Goal: Task Accomplishment & Management: Complete application form

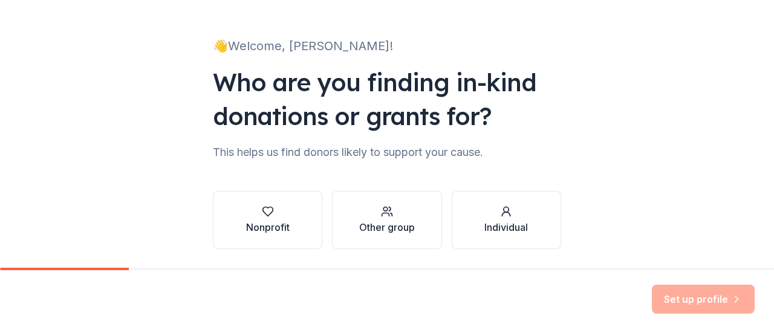
scroll to position [59, 0]
click at [261, 227] on div "Nonprofit" at bounding box center [268, 228] width 44 height 15
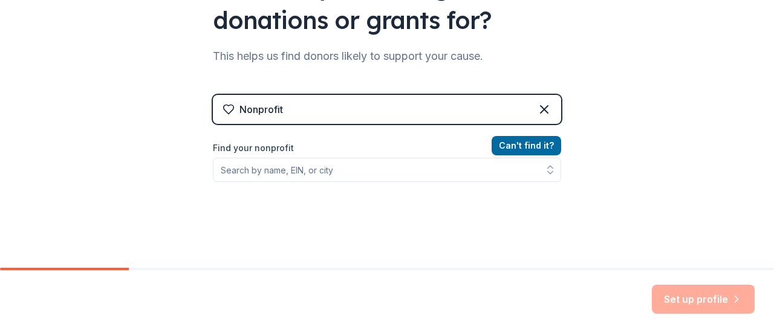
scroll to position [160, 0]
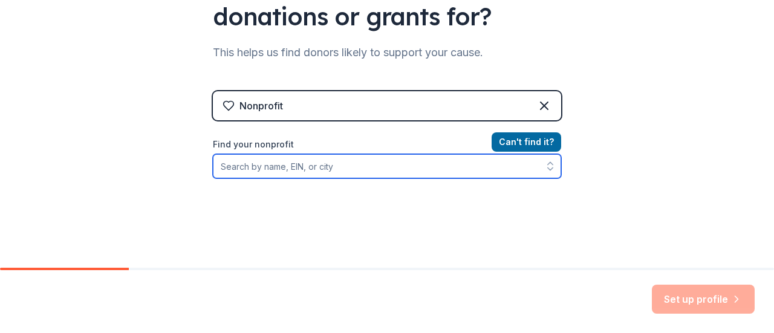
click at [264, 167] on input "Find your nonprofit" at bounding box center [387, 166] width 348 height 24
type input "[PERSON_NAME][GEOGRAPHIC_DATA]"
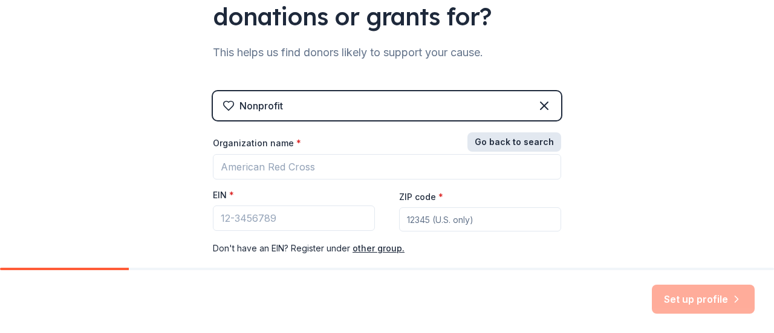
click at [528, 138] on button "Go back to search" at bounding box center [514, 141] width 94 height 19
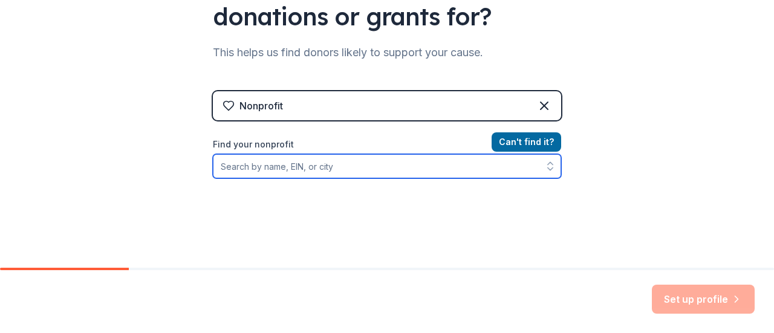
click at [247, 172] on input "Find your nonprofit" at bounding box center [387, 166] width 348 height 24
type input "cape coral"
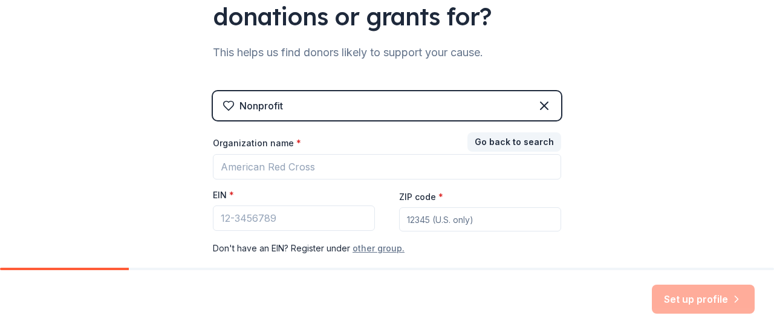
click at [361, 250] on button "other group." at bounding box center [378, 248] width 52 height 15
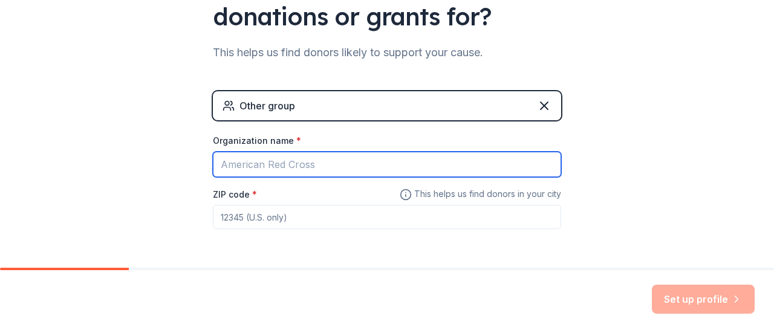
click at [250, 169] on input "Organization name *" at bounding box center [387, 164] width 348 height 25
type input "[PERSON_NAME][GEOGRAPHIC_DATA]"
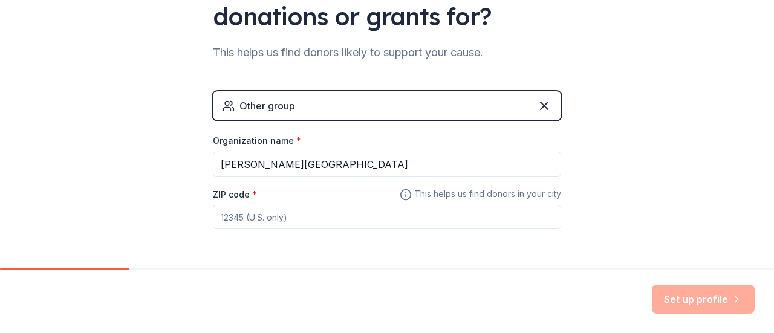
click at [233, 223] on input "ZIP code *" at bounding box center [387, 217] width 348 height 24
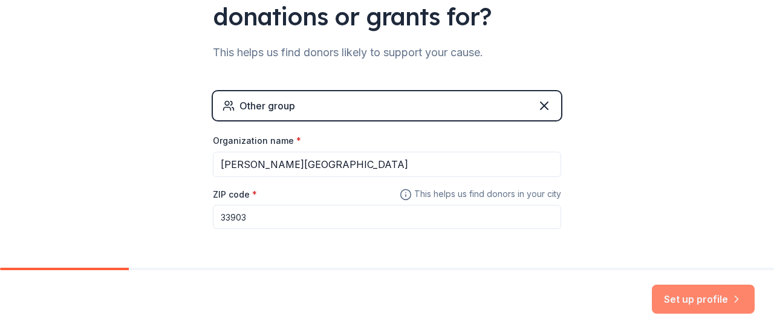
type input "33903"
click at [682, 302] on button "Set up profile" at bounding box center [703, 299] width 103 height 29
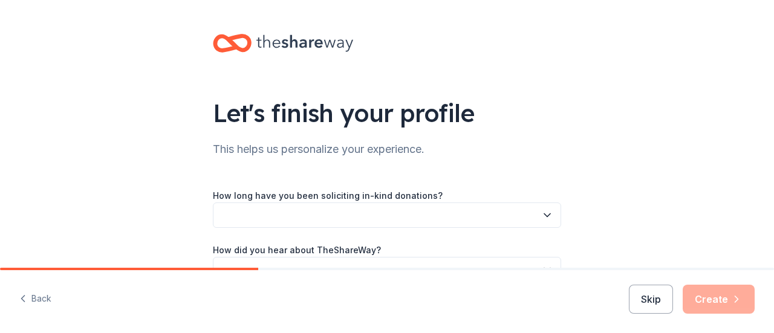
scroll to position [73, 0]
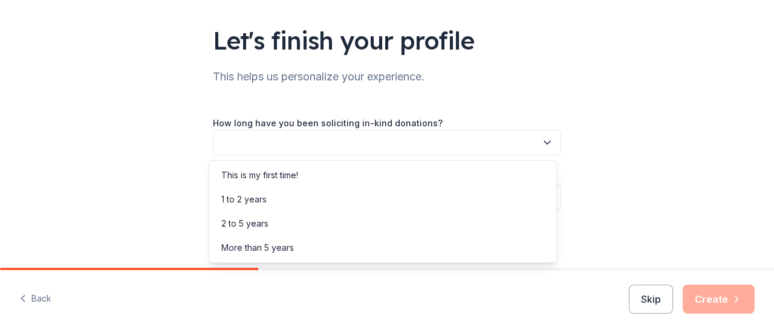
click at [426, 142] on button "button" at bounding box center [387, 142] width 348 height 25
click at [332, 174] on div "This is my first time!" at bounding box center [383, 175] width 342 height 24
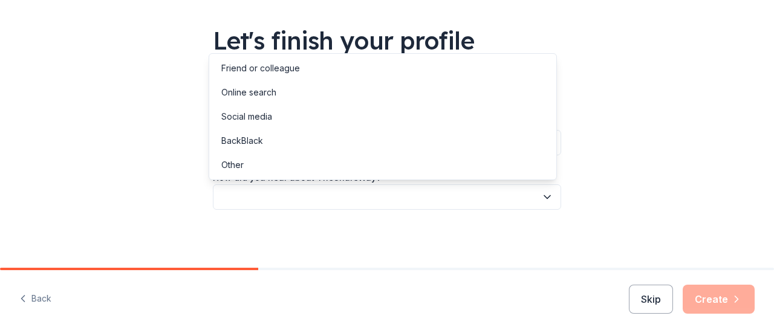
click at [340, 195] on button "button" at bounding box center [387, 196] width 348 height 25
click at [303, 93] on div "Online search" at bounding box center [383, 92] width 342 height 24
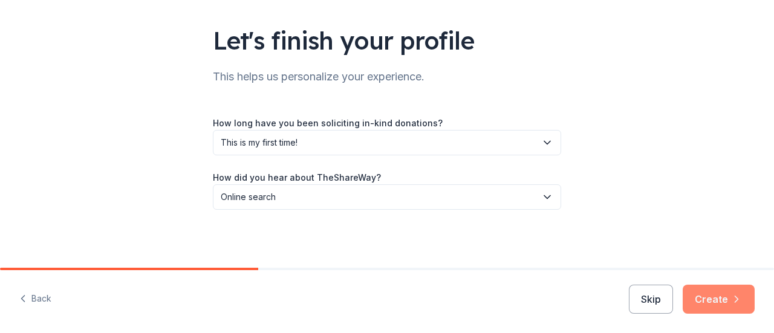
click at [723, 303] on button "Create" at bounding box center [719, 299] width 72 height 29
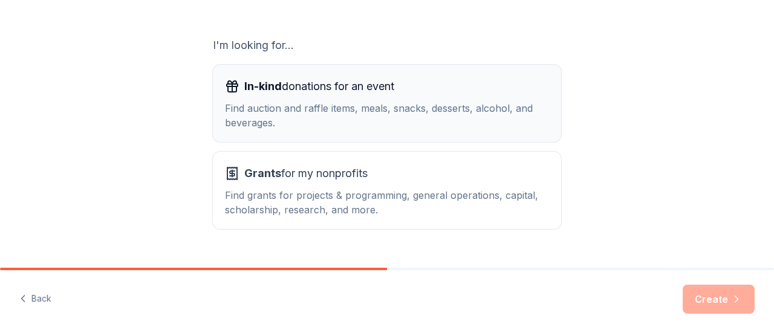
scroll to position [220, 0]
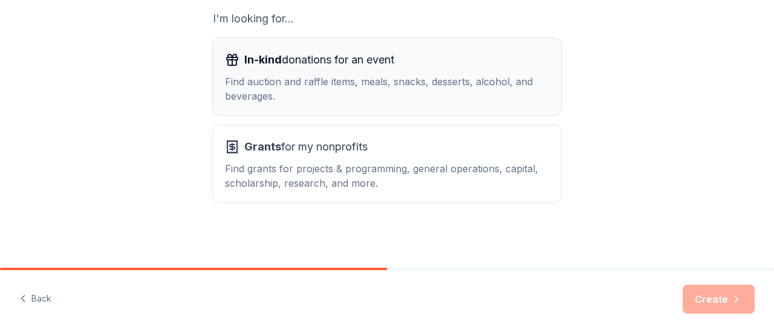
click at [349, 77] on div "Find auction and raffle items, meals, snacks, desserts, alcohol, and beverages." at bounding box center [387, 88] width 324 height 29
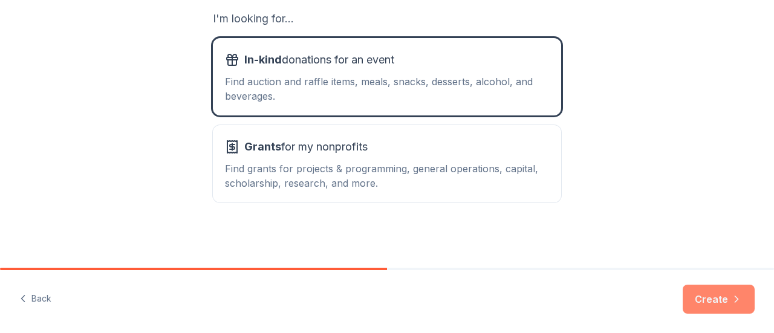
click at [703, 302] on button "Create" at bounding box center [719, 299] width 72 height 29
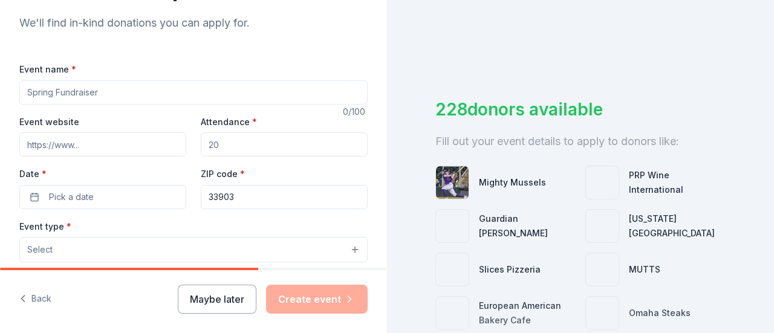
scroll to position [133, 0]
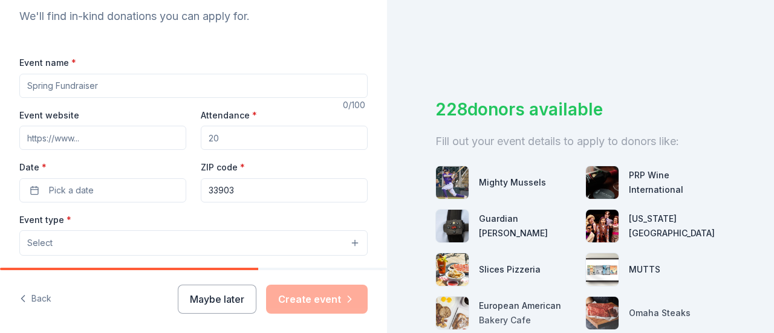
click at [71, 90] on input "Event name *" at bounding box center [193, 86] width 348 height 24
type input "Monthly snack for teachers"
click at [62, 138] on input "Event website" at bounding box center [102, 138] width 167 height 24
click at [241, 137] on input "Attendance *" at bounding box center [284, 138] width 167 height 24
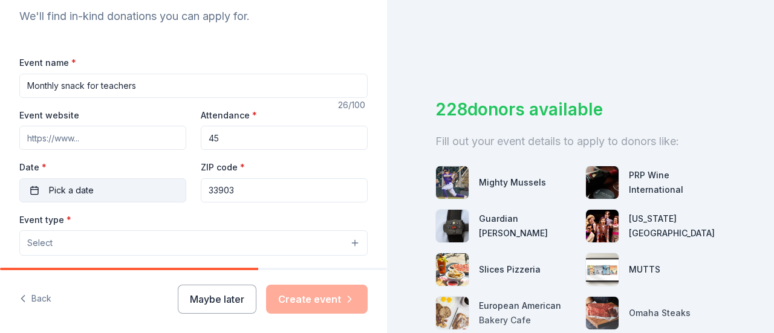
type input "45"
click at [87, 193] on span "Pick a date" at bounding box center [71, 190] width 45 height 15
click at [99, 193] on button "Pick a date" at bounding box center [102, 190] width 167 height 24
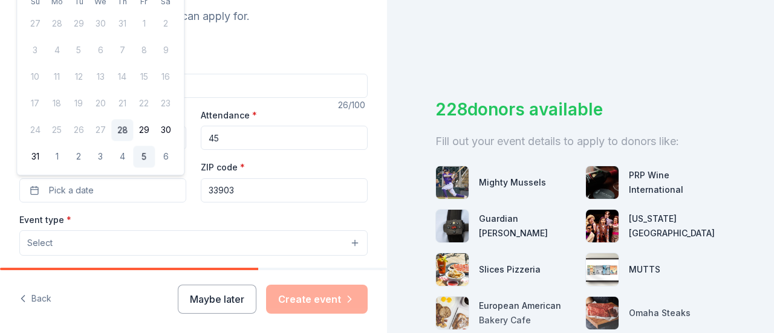
click at [135, 157] on button "5" at bounding box center [144, 157] width 22 height 22
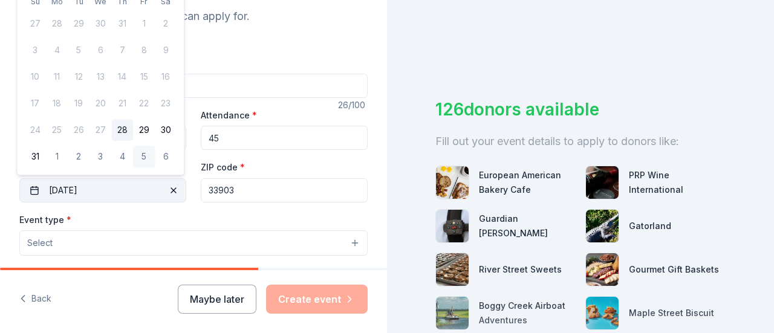
click at [102, 187] on button "[DATE]" at bounding box center [102, 190] width 167 height 24
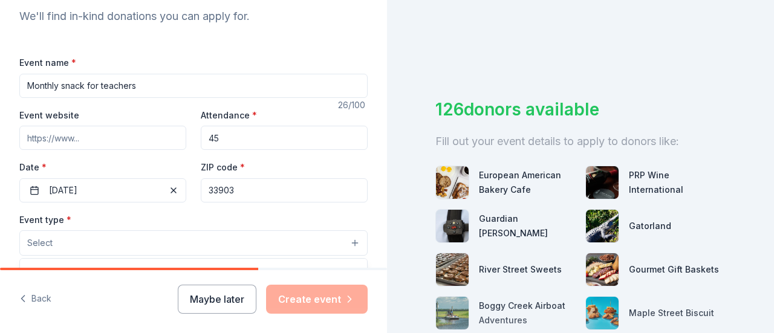
click at [79, 244] on button "Select" at bounding box center [193, 242] width 348 height 25
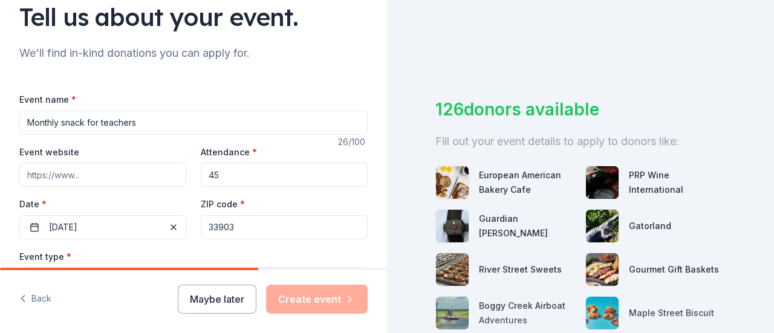
scroll to position [100, 0]
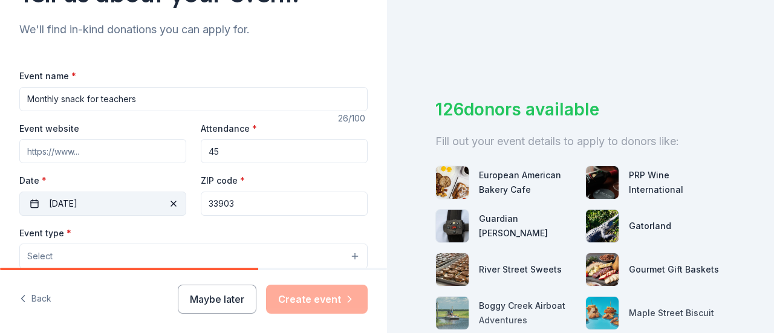
click at [168, 200] on span "button" at bounding box center [173, 203] width 15 height 15
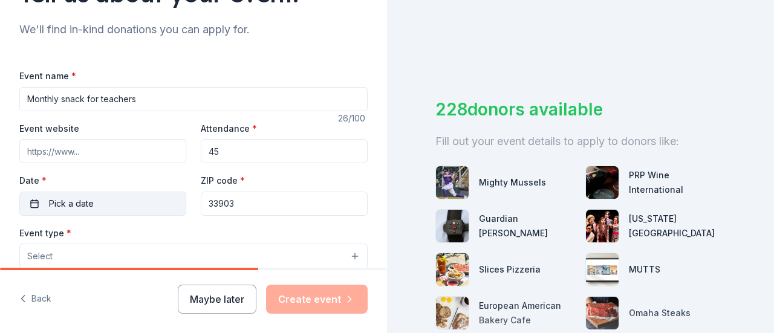
click at [128, 201] on button "Pick a date" at bounding box center [102, 204] width 167 height 24
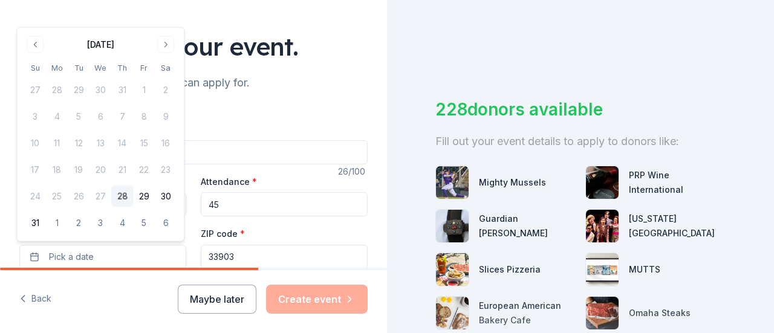
scroll to position [67, 0]
click at [164, 41] on button "Go to next month" at bounding box center [165, 44] width 17 height 17
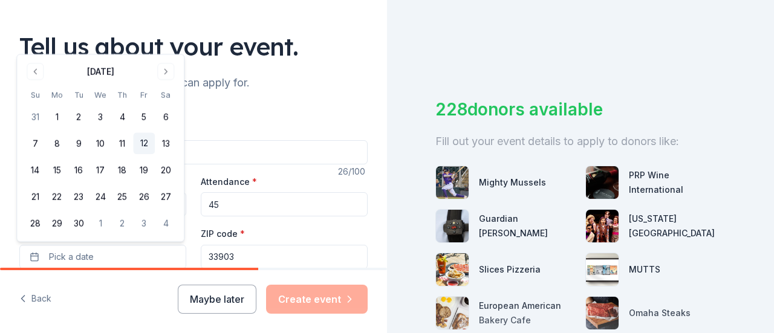
click at [143, 141] on button "12" at bounding box center [144, 144] width 22 height 22
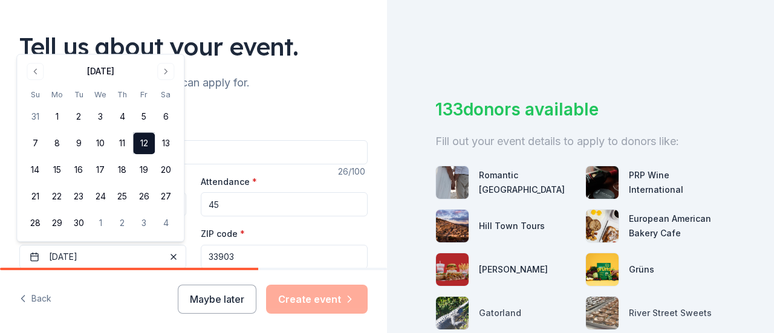
click at [248, 127] on div "Event name * Monthly snack for teachers" at bounding box center [193, 143] width 348 height 43
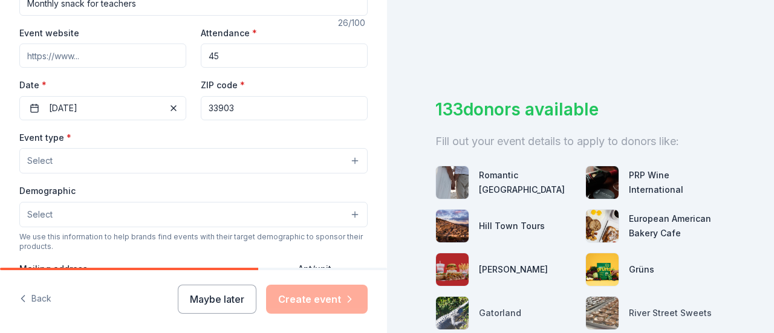
scroll to position [216, 0]
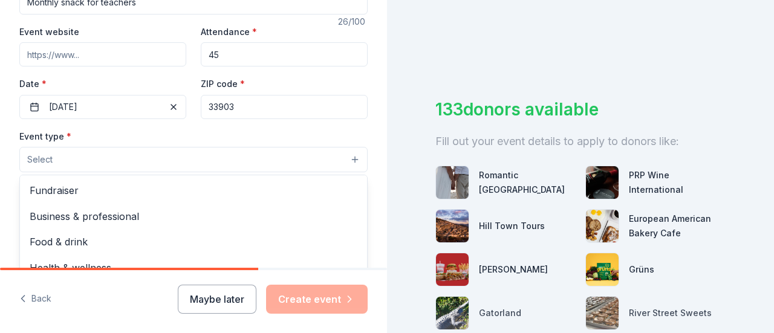
click at [184, 161] on button "Select" at bounding box center [193, 159] width 348 height 25
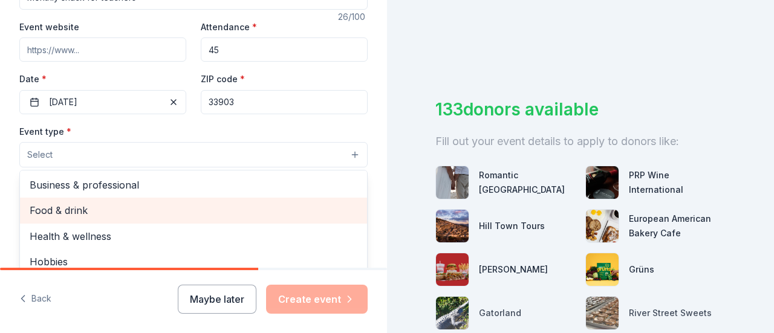
scroll to position [30, 0]
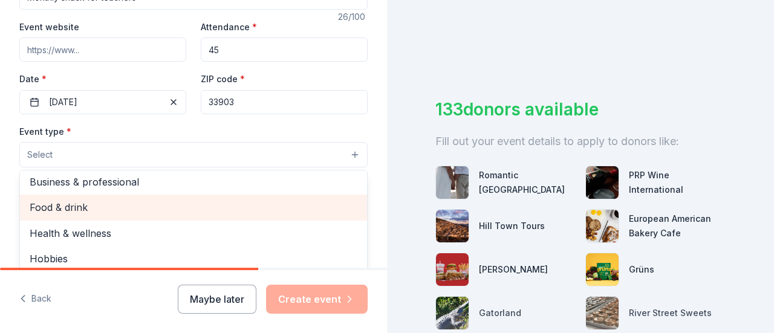
click at [111, 212] on span "Food & drink" at bounding box center [194, 208] width 328 height 16
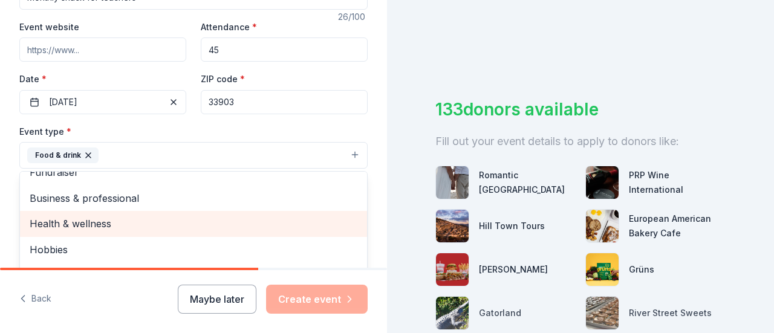
scroll to position [15, 0]
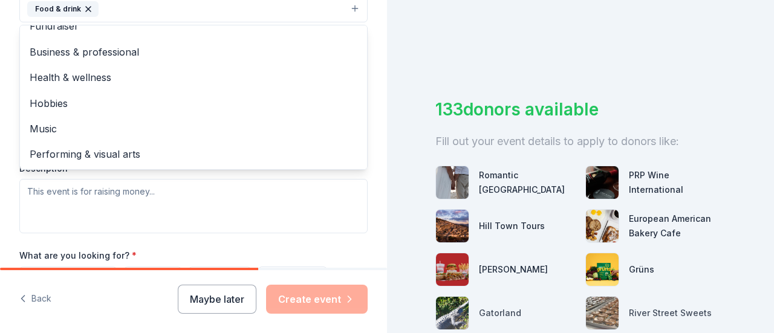
click at [242, 209] on div "Event type * Food & drink Fundraiser Business & professional Health & wellness …" at bounding box center [193, 106] width 348 height 256
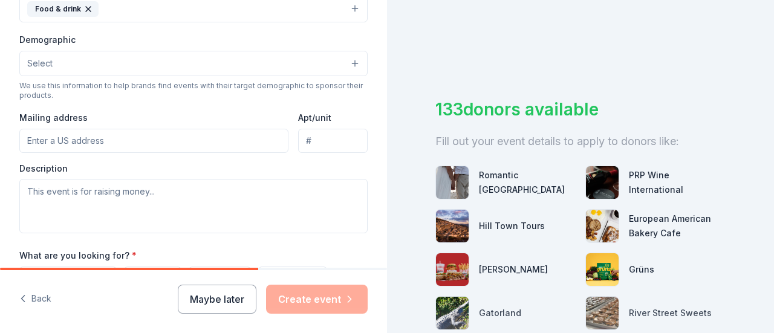
scroll to position [363, 0]
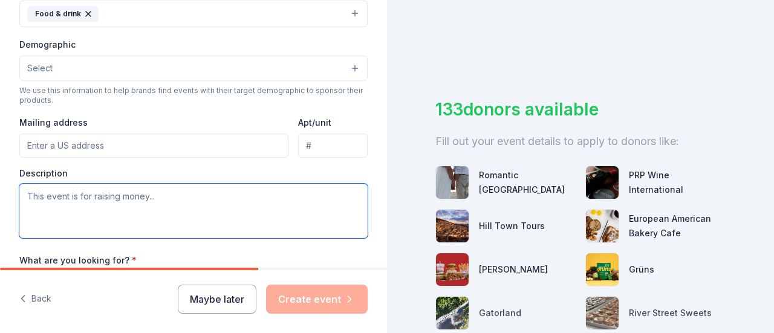
click at [27, 197] on textarea at bounding box center [193, 211] width 348 height 54
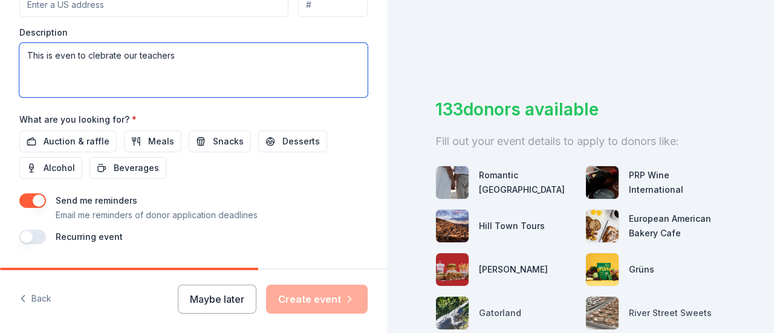
scroll to position [511, 0]
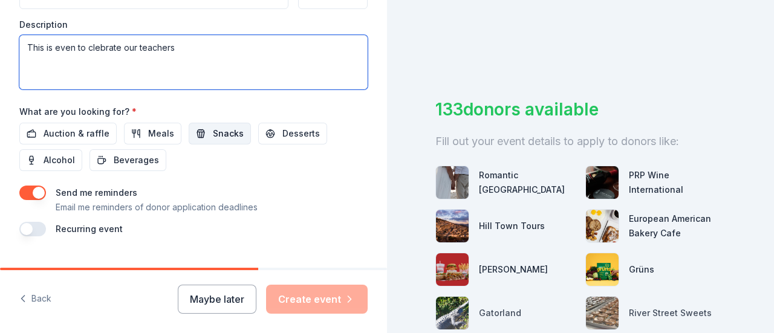
type textarea "This is even to clebrate our teachers"
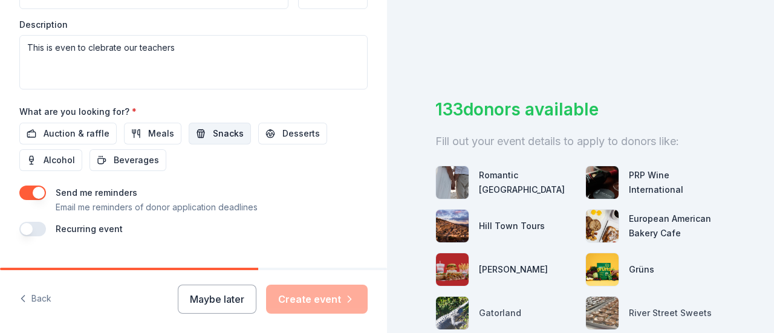
click at [214, 134] on span "Snacks" at bounding box center [228, 133] width 31 height 15
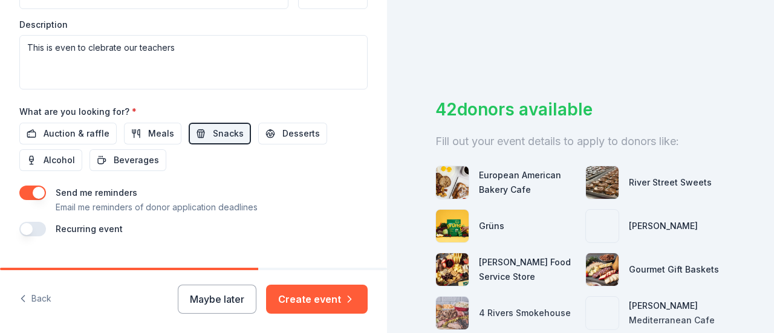
scroll to position [534, 0]
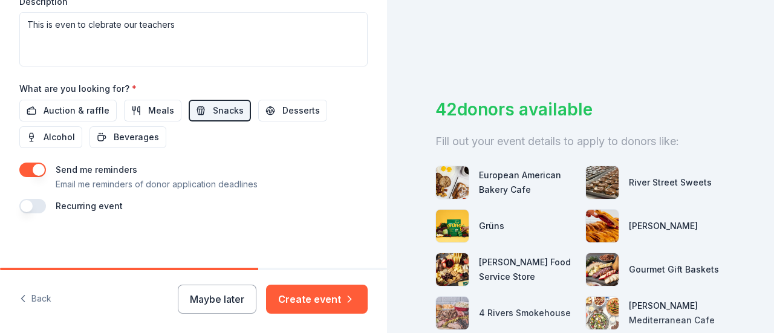
click at [35, 204] on button "button" at bounding box center [32, 206] width 27 height 15
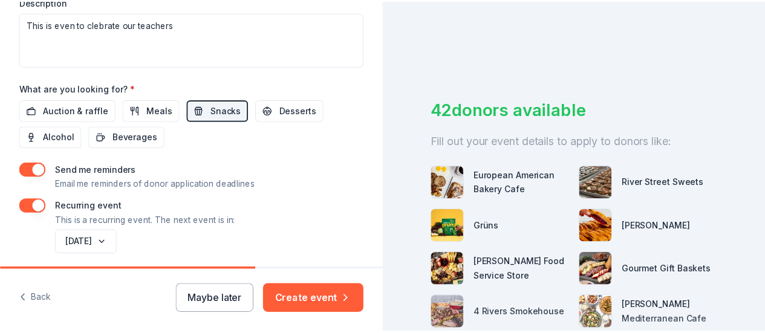
scroll to position [578, 0]
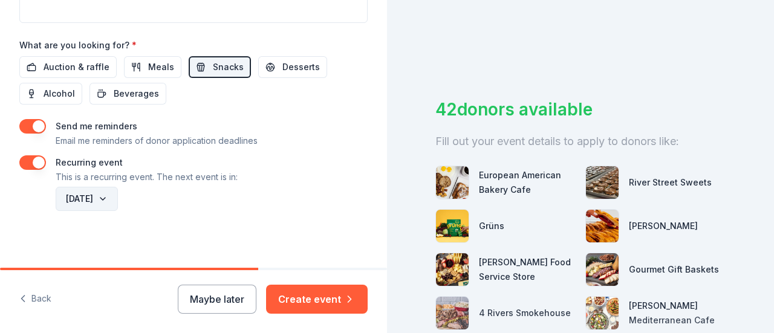
click at [118, 199] on button "[DATE]" at bounding box center [87, 199] width 62 height 24
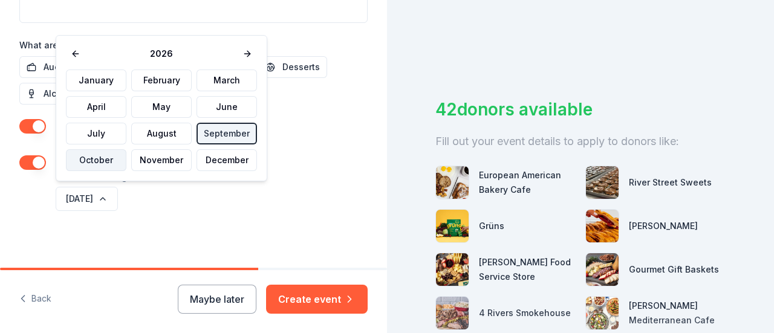
click at [98, 161] on button "October" at bounding box center [96, 160] width 60 height 22
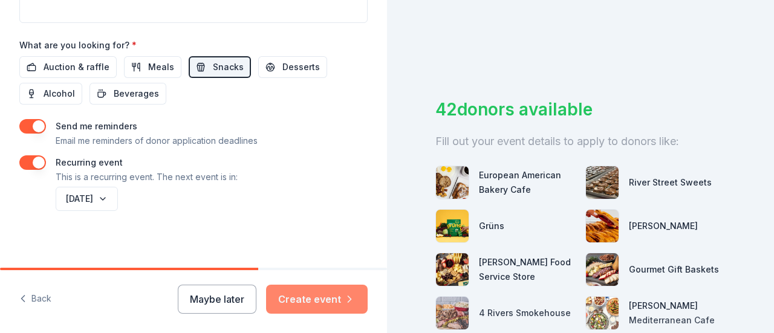
click at [297, 301] on button "Create event" at bounding box center [317, 299] width 102 height 29
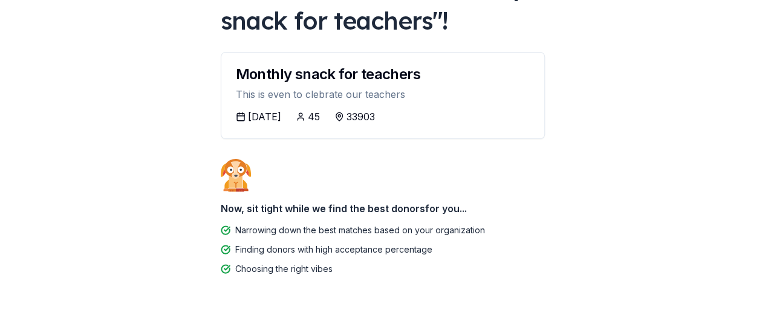
scroll to position [129, 0]
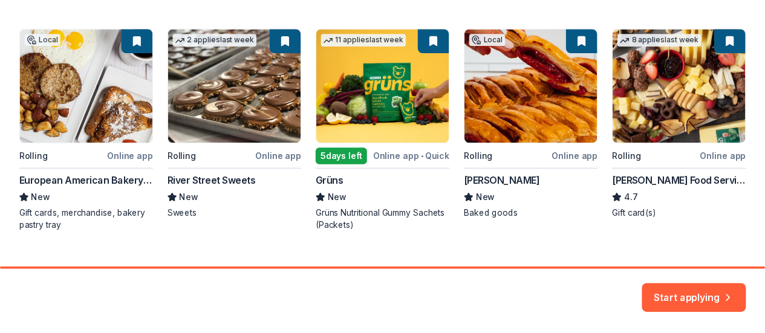
scroll to position [240, 0]
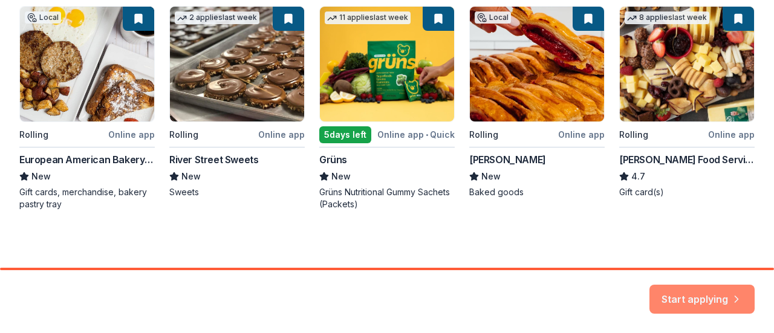
click at [698, 300] on button "Start applying" at bounding box center [701, 292] width 105 height 29
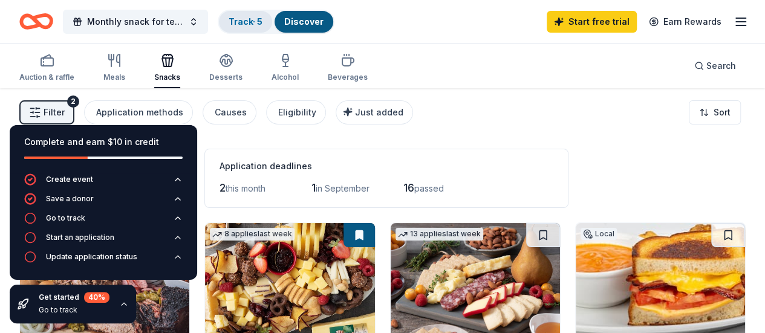
click at [256, 22] on link "Track · 5" at bounding box center [246, 21] width 34 height 10
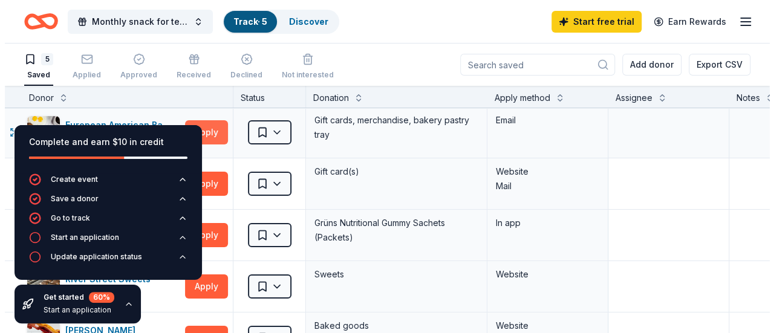
scroll to position [0, 2]
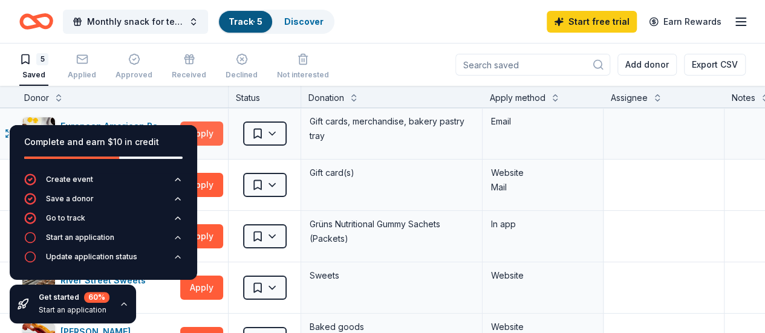
click at [212, 129] on button "Apply" at bounding box center [201, 134] width 43 height 24
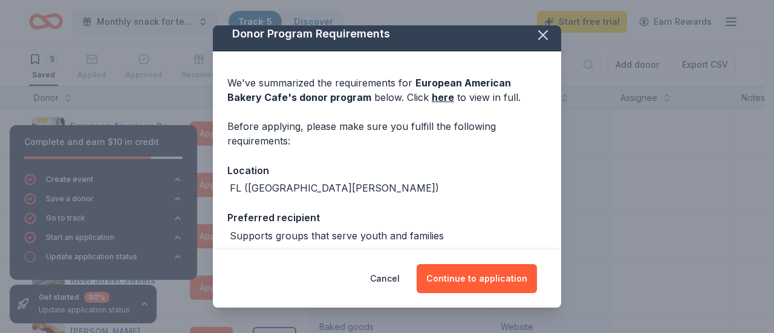
scroll to position [0, 0]
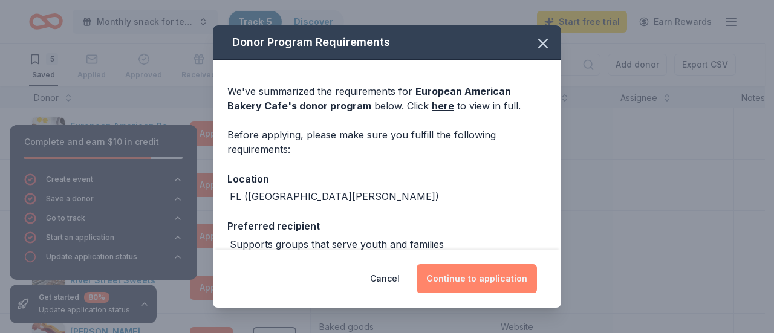
click at [475, 284] on button "Continue to application" at bounding box center [477, 278] width 120 height 29
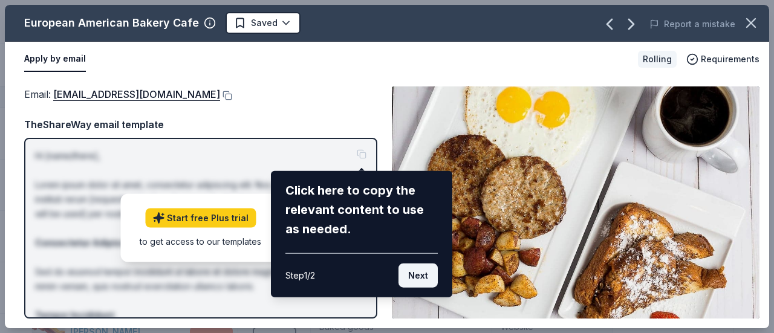
click at [424, 281] on button "Next" at bounding box center [417, 276] width 39 height 24
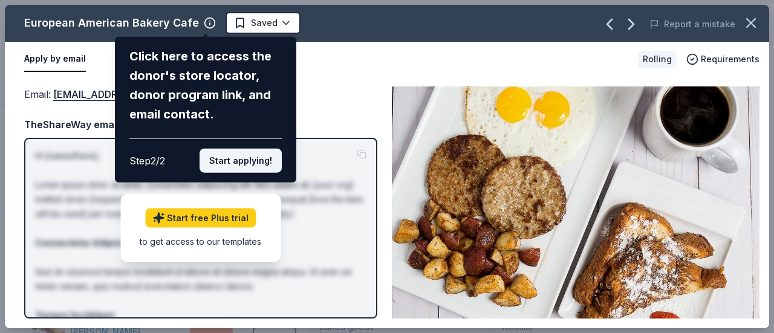
click at [239, 160] on button "Start applying!" at bounding box center [241, 161] width 82 height 24
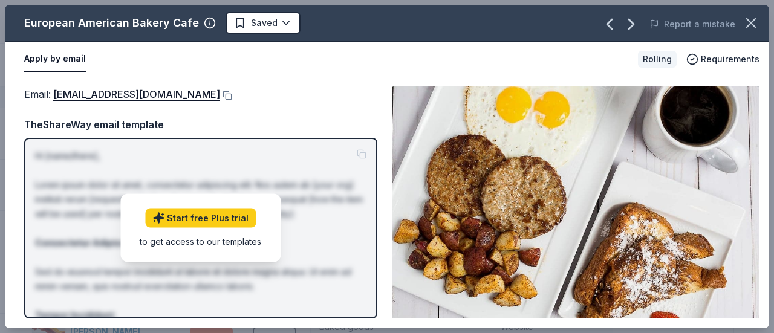
click at [257, 97] on div "Email : [EMAIL_ADDRESS][DOMAIN_NAME]" at bounding box center [200, 94] width 353 height 16
click at [111, 95] on link "[EMAIL_ADDRESS][DOMAIN_NAME]" at bounding box center [136, 94] width 167 height 16
click at [747, 21] on icon "button" at bounding box center [750, 23] width 17 height 17
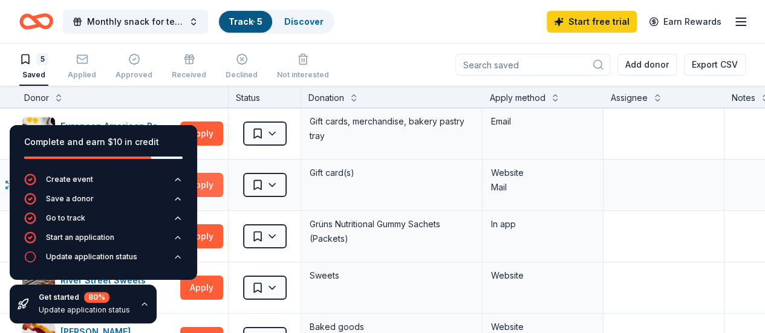
click at [215, 183] on button "Apply" at bounding box center [201, 185] width 43 height 24
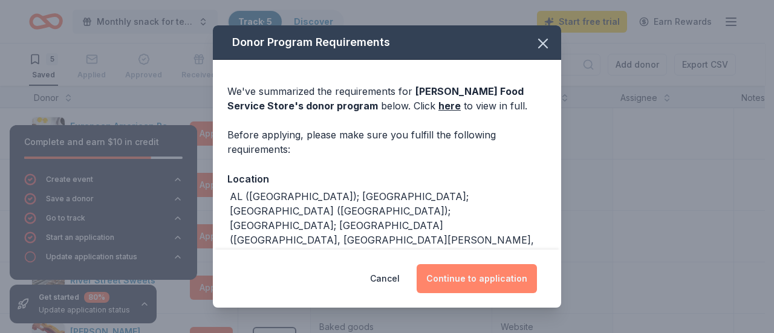
click at [461, 270] on button "Continue to application" at bounding box center [477, 278] width 120 height 29
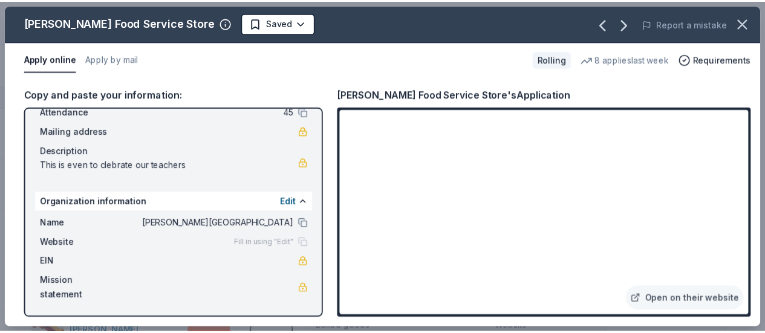
scroll to position [76, 0]
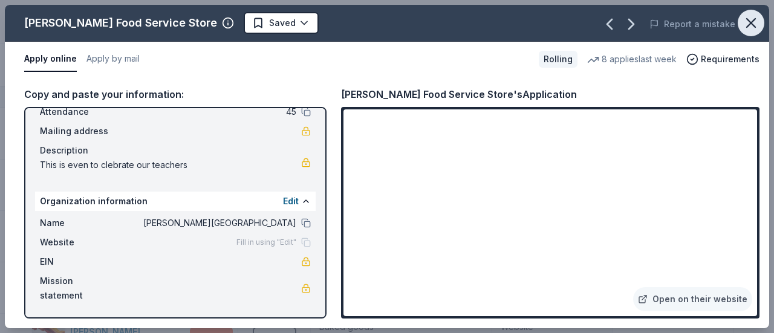
click at [748, 20] on icon "button" at bounding box center [751, 23] width 8 height 8
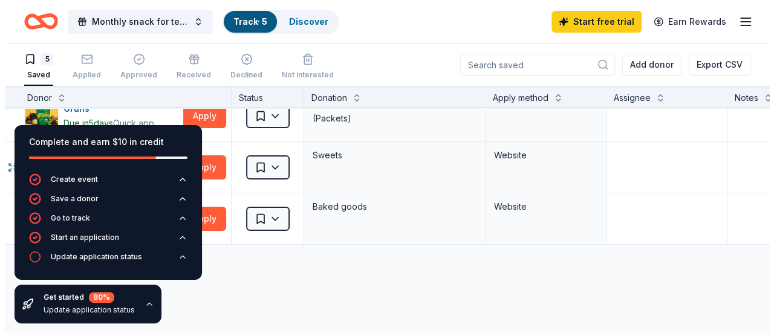
scroll to position [120, 4]
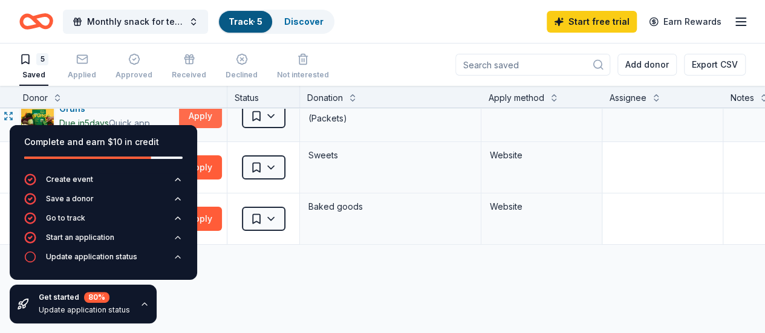
click at [207, 114] on button "Apply" at bounding box center [200, 116] width 43 height 24
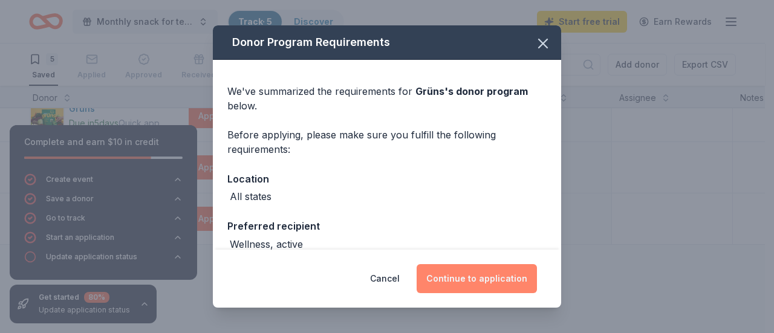
click at [462, 281] on button "Continue to application" at bounding box center [477, 278] width 120 height 29
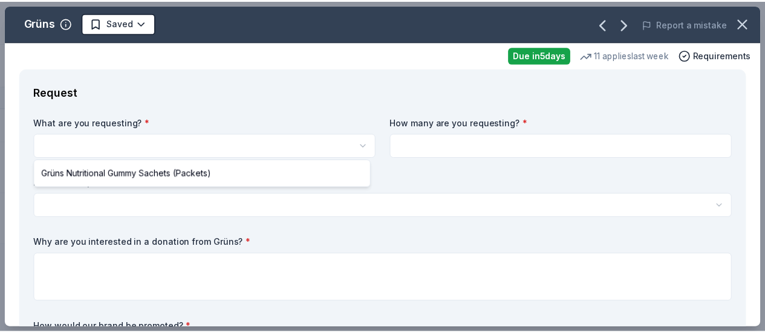
scroll to position [0, 0]
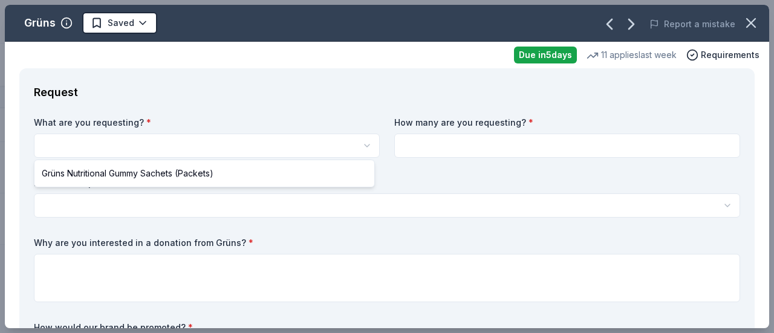
click at [116, 149] on html "Monthly snack for teachers Track · 5 Discover Start free trial Earn Rewards 5 S…" at bounding box center [387, 166] width 774 height 333
select select "Grüns Nutritional Gummy Sachets (Packets)"
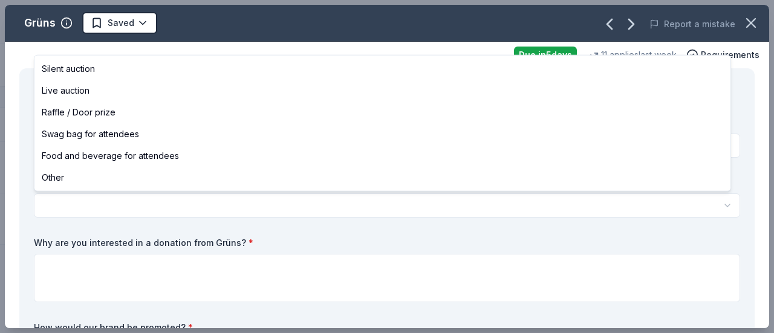
click at [202, 212] on html "Monthly snack for teachers Track · 5 Discover Start free trial Earn Rewards 5 S…" at bounding box center [387, 166] width 774 height 333
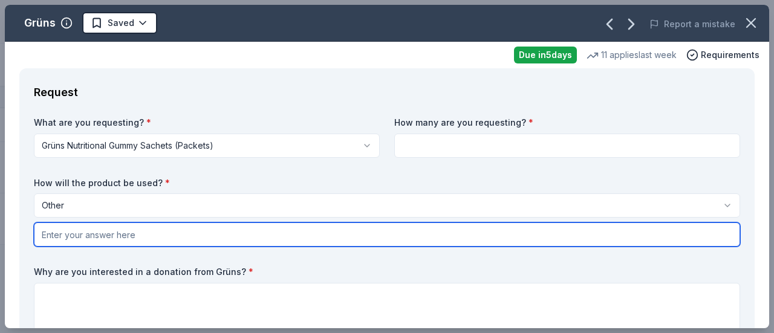
click at [57, 239] on input "text" at bounding box center [387, 234] width 706 height 24
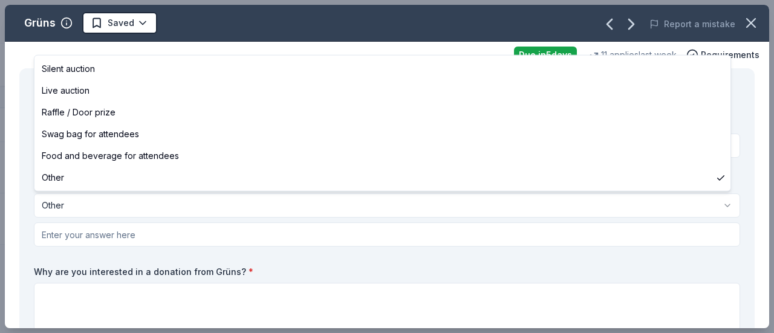
click at [65, 207] on html "Monthly snack for teachers Track · 5 Discover Start free trial Earn Rewards 5 S…" at bounding box center [387, 166] width 774 height 333
select select "foodAndBeverage"
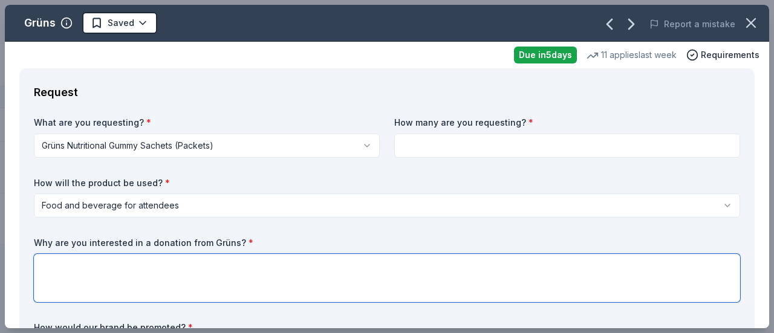
click at [82, 278] on textarea at bounding box center [387, 278] width 706 height 48
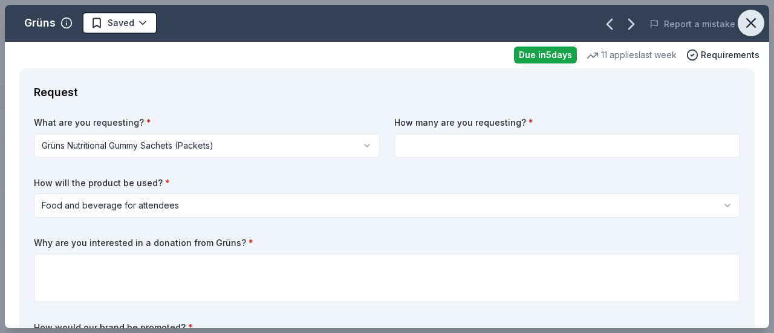
click at [742, 19] on icon "button" at bounding box center [750, 23] width 17 height 17
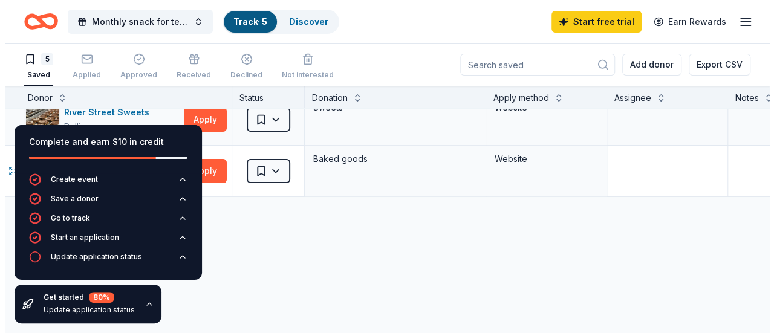
scroll to position [169, 4]
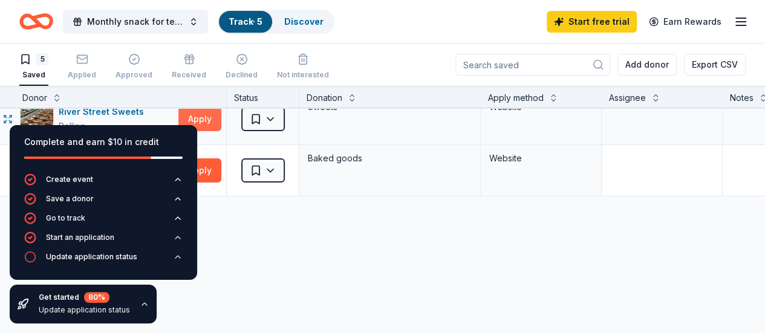
click at [209, 118] on button "Apply" at bounding box center [199, 119] width 43 height 24
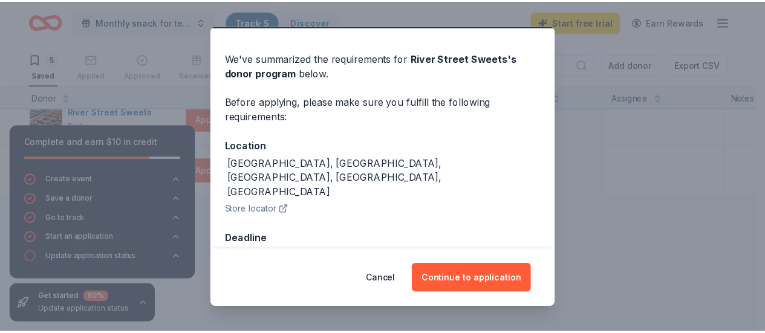
scroll to position [35, 0]
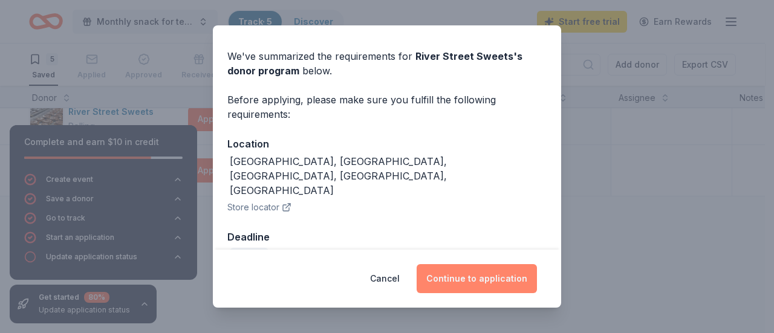
click at [459, 274] on button "Continue to application" at bounding box center [477, 278] width 120 height 29
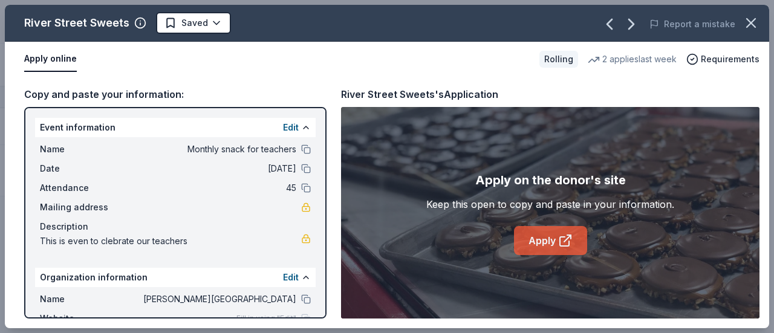
click at [546, 242] on link "Apply" at bounding box center [550, 240] width 73 height 29
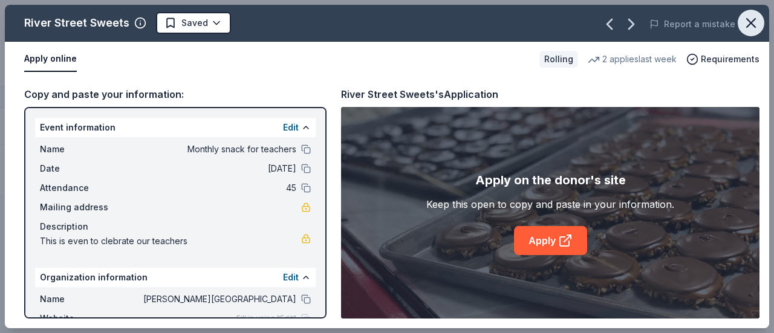
click at [751, 21] on icon "button" at bounding box center [750, 23] width 17 height 17
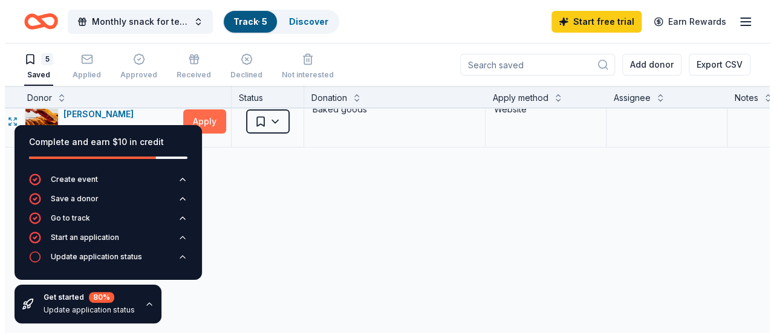
scroll to position [216, 4]
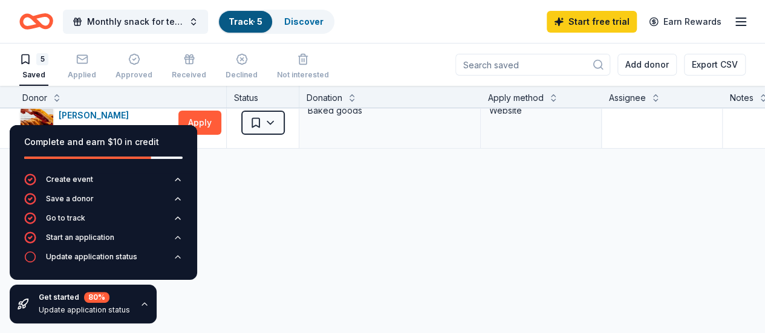
click at [206, 122] on div "Complete and earn $10 in credit Create event Save a donor Go to track Start an …" at bounding box center [103, 224] width 207 height 218
click at [208, 117] on button "Apply" at bounding box center [199, 123] width 43 height 24
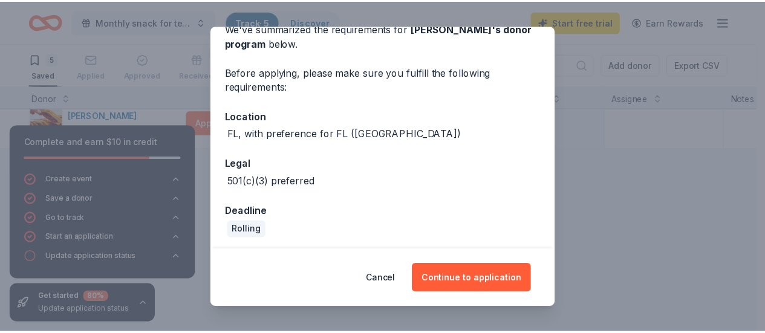
scroll to position [65, 0]
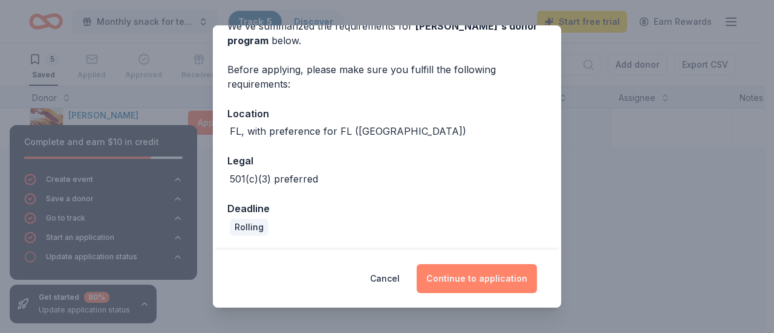
click at [486, 279] on button "Continue to application" at bounding box center [477, 278] width 120 height 29
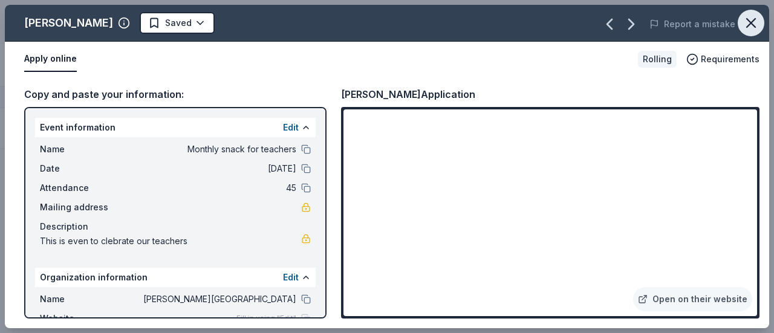
click at [756, 25] on icon "button" at bounding box center [750, 23] width 17 height 17
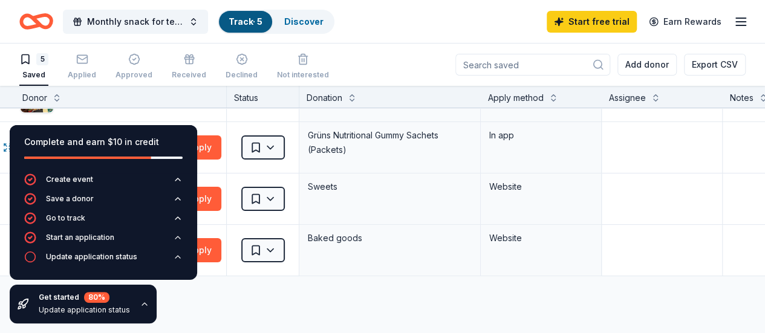
scroll to position [88, 4]
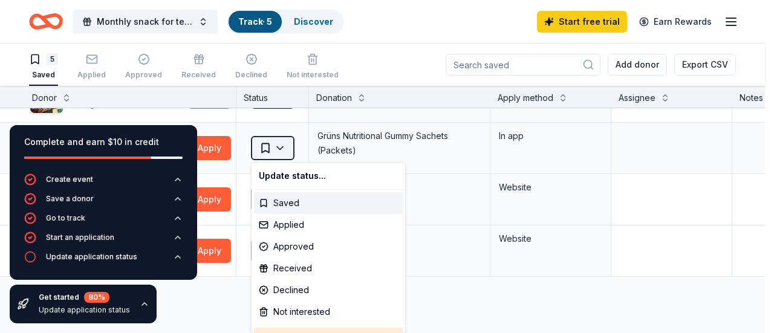
click at [283, 148] on html "Monthly snack for teachers Track · 5 Discover Start free trial Earn Rewards 5 S…" at bounding box center [387, 166] width 774 height 333
click at [653, 183] on html "Monthly snack for teachers Track · 5 Discover Start free trial Earn Rewards 5 S…" at bounding box center [387, 166] width 774 height 333
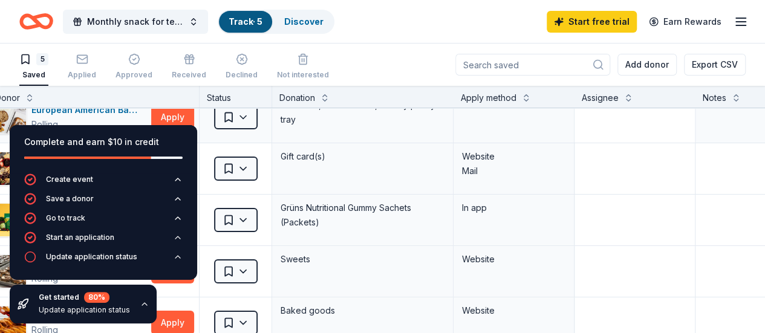
scroll to position [16, 0]
